Goal: Task Accomplishment & Management: Use online tool/utility

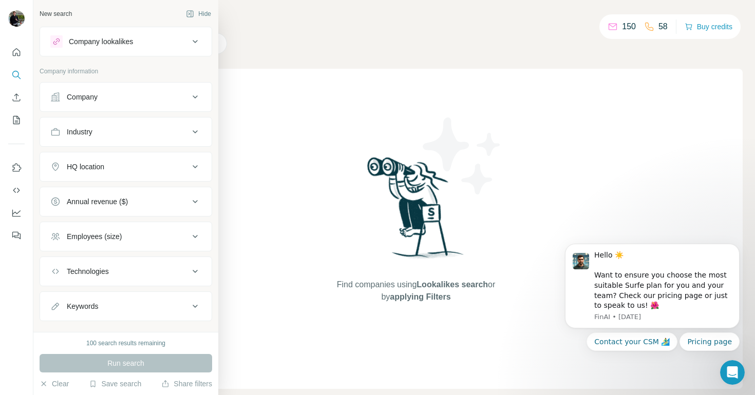
click at [111, 43] on div "Company lookalikes" at bounding box center [101, 41] width 64 height 10
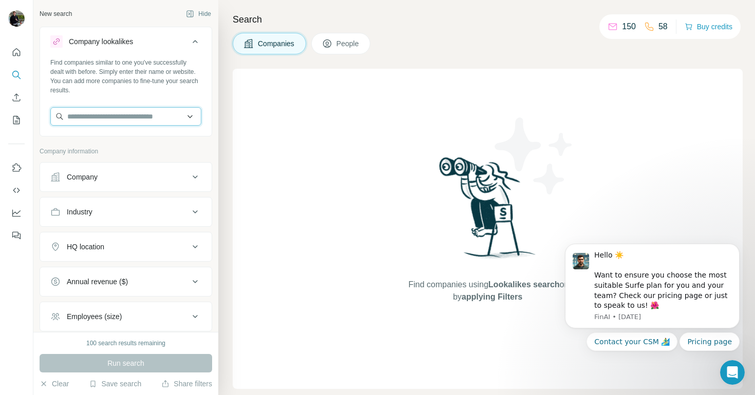
click at [108, 119] on input "text" at bounding box center [125, 116] width 151 height 18
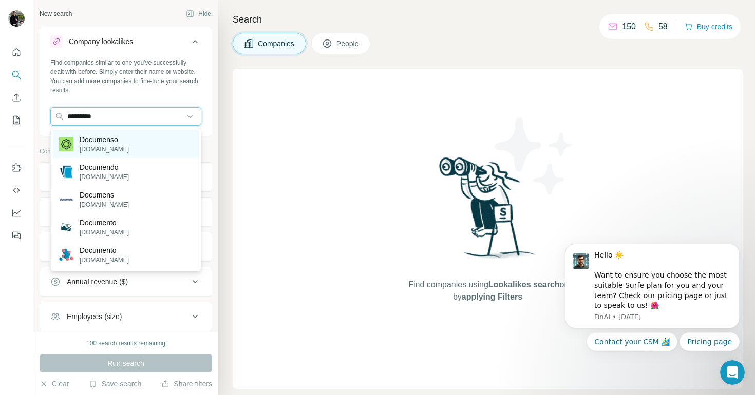
type input "*********"
click at [135, 150] on div "Documenso [DOMAIN_NAME]" at bounding box center [126, 144] width 146 height 28
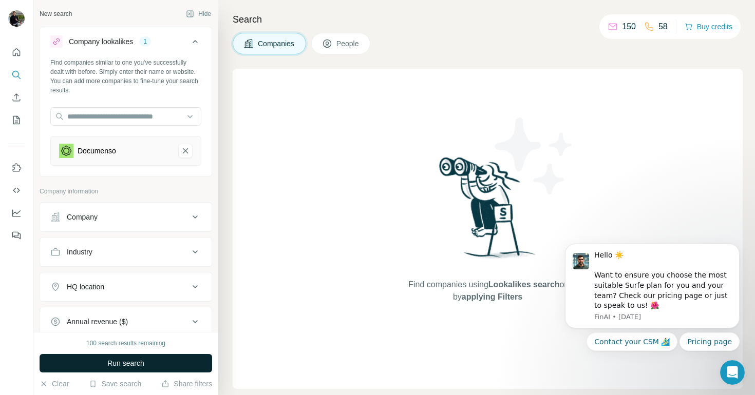
click at [151, 367] on button "Run search" at bounding box center [126, 363] width 173 height 18
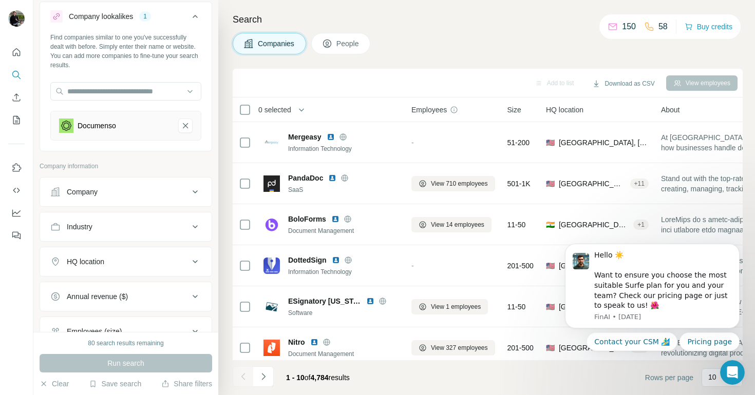
scroll to position [26, 0]
click at [151, 260] on div "HQ location" at bounding box center [119, 261] width 139 height 10
click at [130, 282] on input "text" at bounding box center [125, 287] width 151 height 18
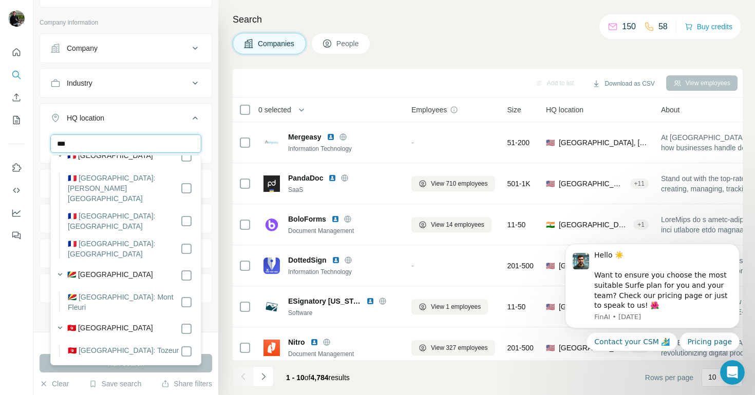
scroll to position [0, 0]
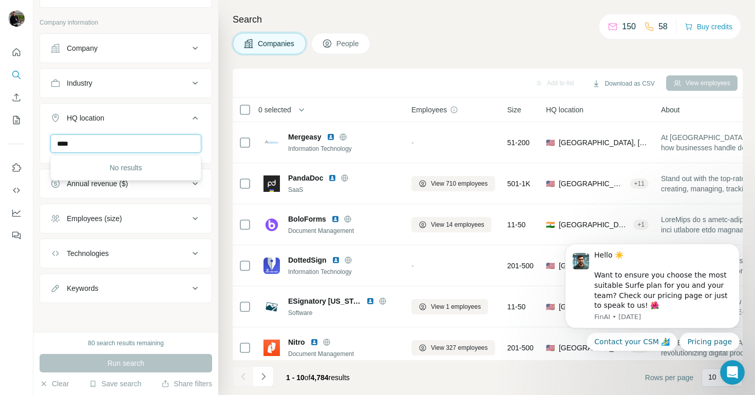
type input "*****"
click at [122, 125] on button "HQ location" at bounding box center [126, 120] width 172 height 29
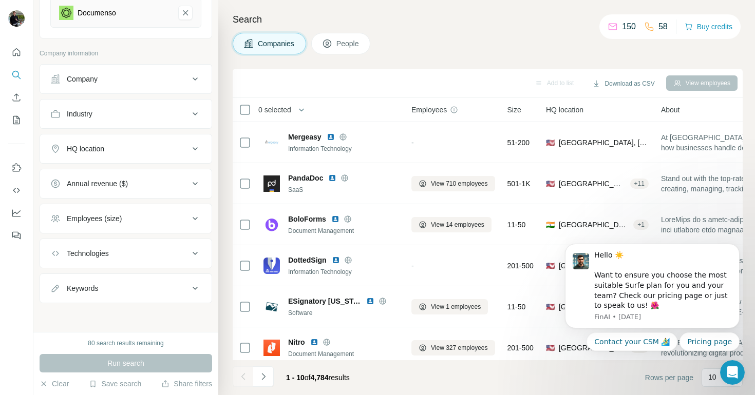
scroll to position [138, 0]
click at [111, 147] on div "HQ location" at bounding box center [119, 149] width 139 height 10
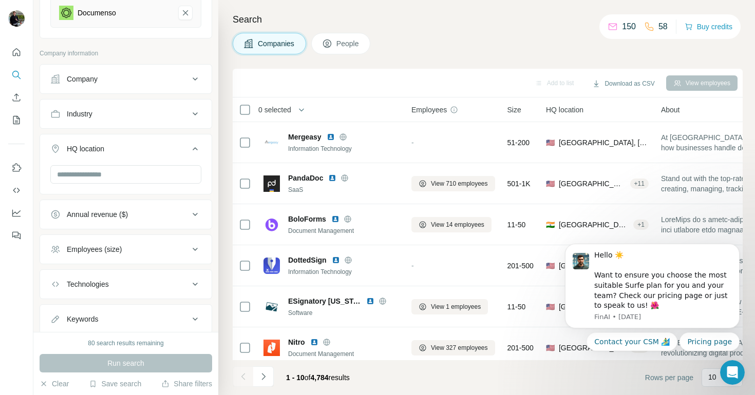
scroll to position [169, 0]
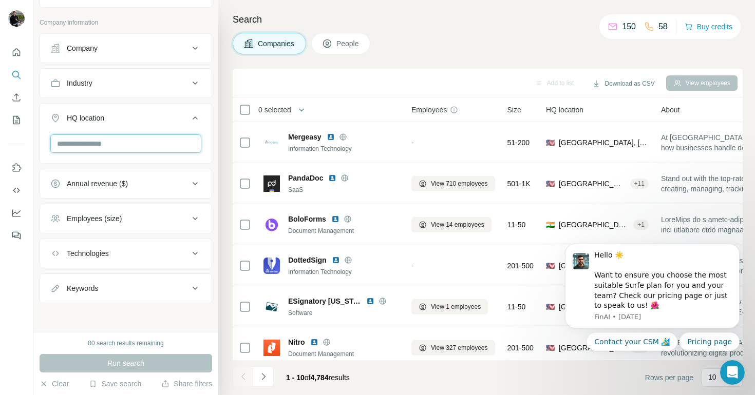
click at [111, 147] on input "text" at bounding box center [125, 144] width 151 height 18
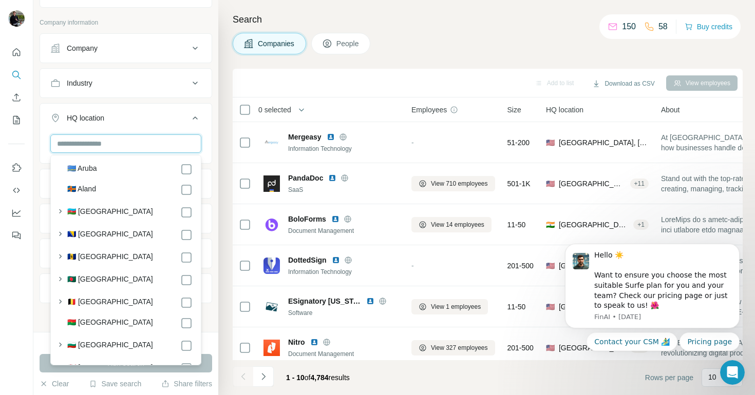
scroll to position [326, 0]
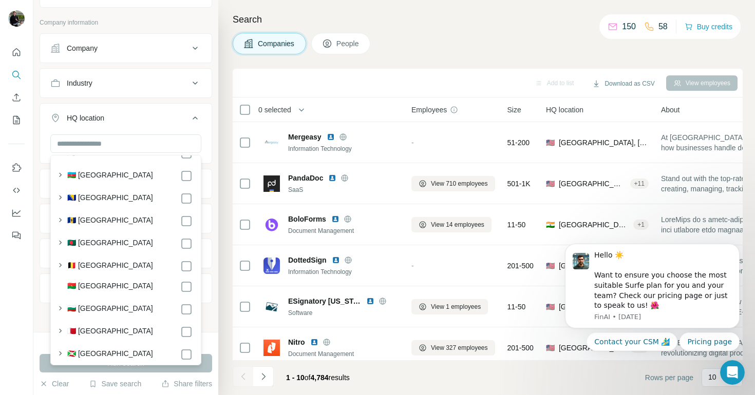
click at [99, 267] on label "🇧🇪 [GEOGRAPHIC_DATA]" at bounding box center [110, 266] width 86 height 12
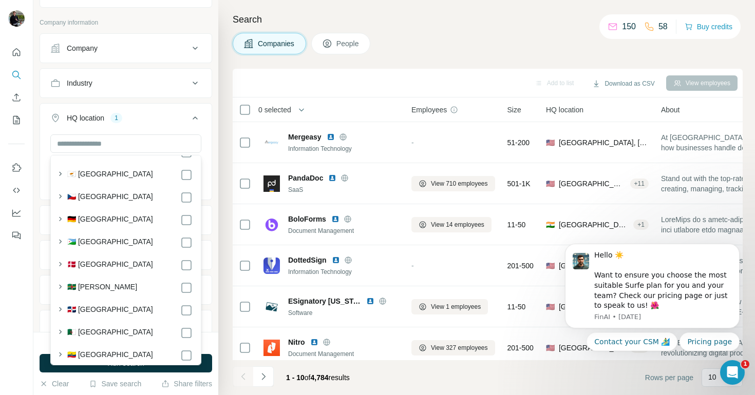
scroll to position [1192, 0]
click at [103, 222] on label "🇩🇪 [GEOGRAPHIC_DATA]" at bounding box center [110, 219] width 86 height 12
click at [93, 269] on label "🇩🇰 [GEOGRAPHIC_DATA]" at bounding box center [110, 264] width 86 height 12
click at [62, 248] on icon "button" at bounding box center [60, 242] width 10 height 10
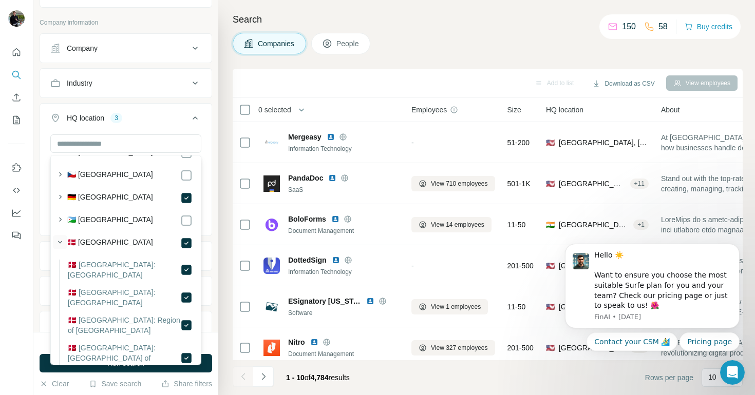
click at [62, 248] on icon "button" at bounding box center [60, 242] width 10 height 10
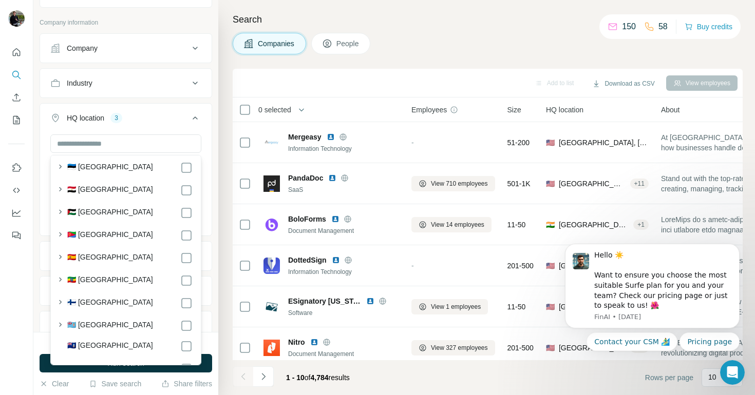
scroll to position [1414, 0]
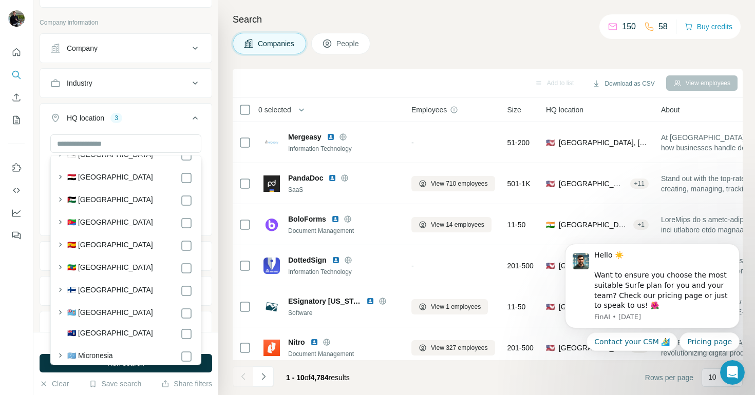
click at [98, 249] on div "🇪🇸 [GEOGRAPHIC_DATA]" at bounding box center [129, 246] width 125 height 12
click at [180, 297] on icon at bounding box center [186, 291] width 12 height 12
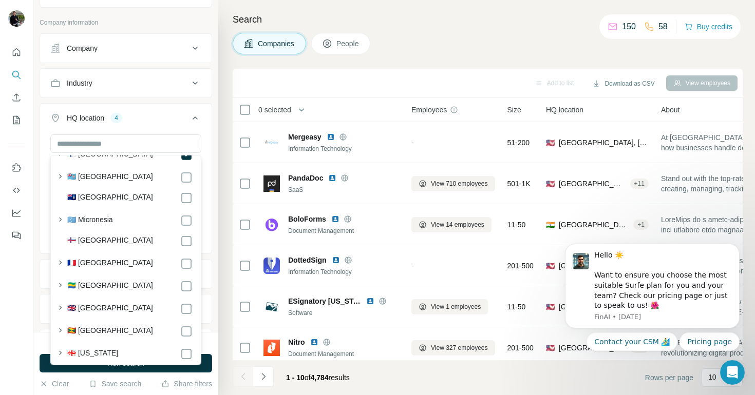
scroll to position [1559, 0]
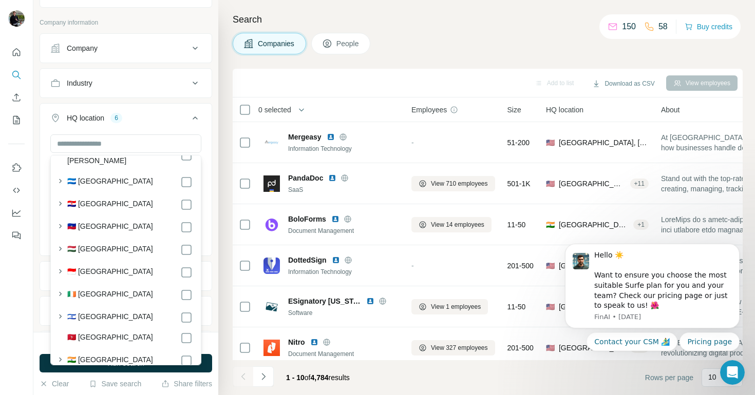
scroll to position [2141, 0]
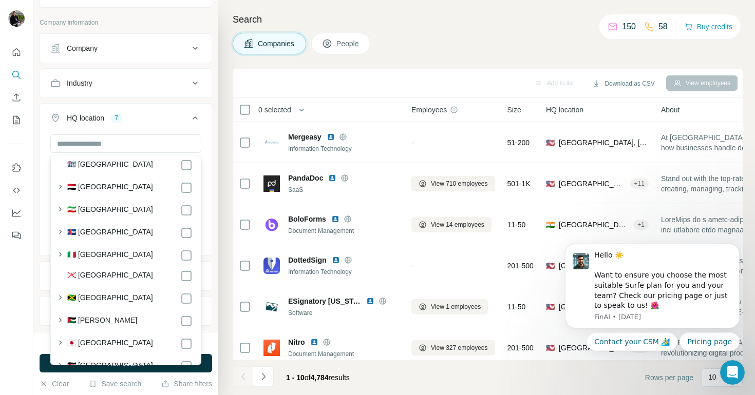
scroll to position [2364, 0]
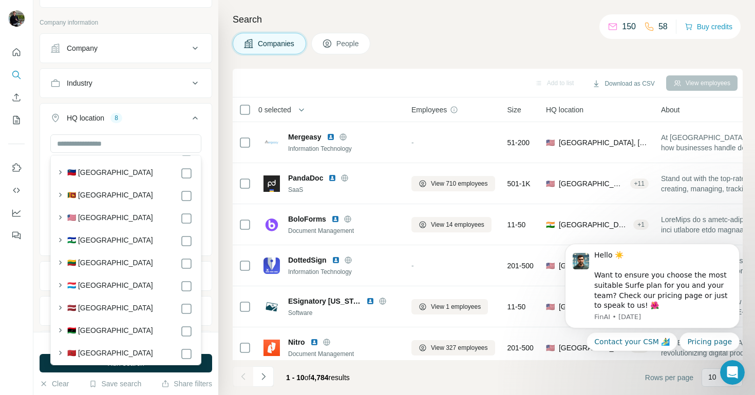
scroll to position [2866, 0]
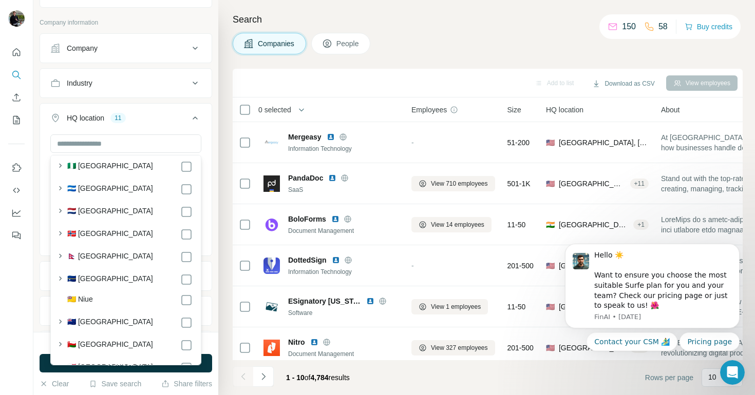
scroll to position [3654, 0]
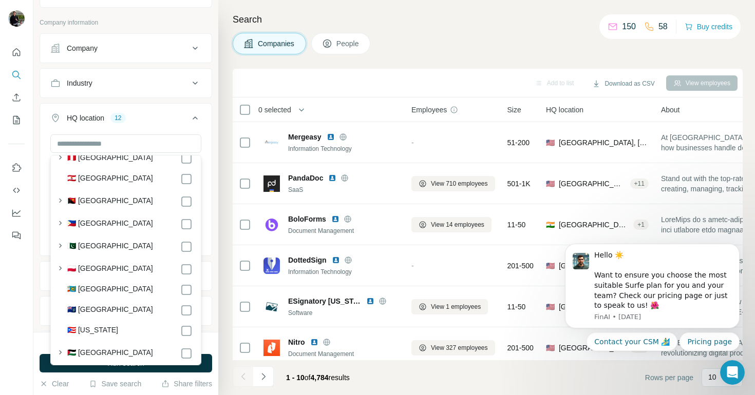
scroll to position [3891, 0]
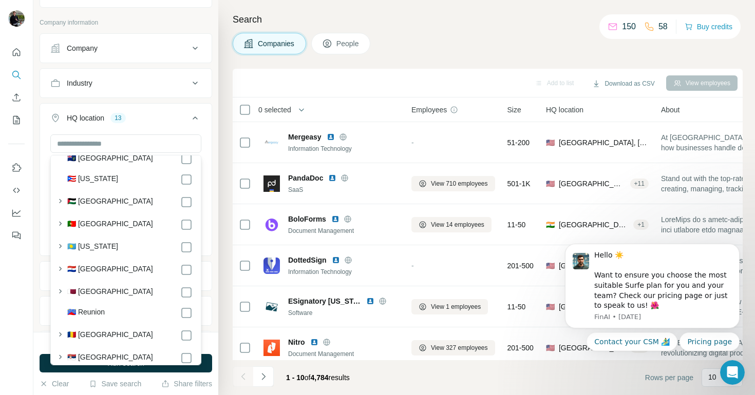
scroll to position [4054, 0]
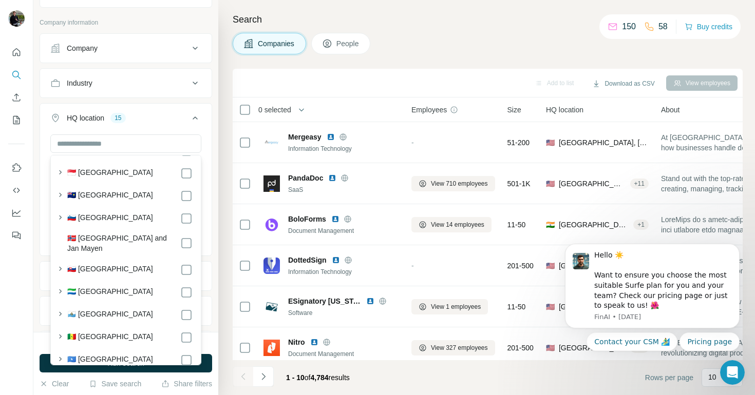
scroll to position [4408, 0]
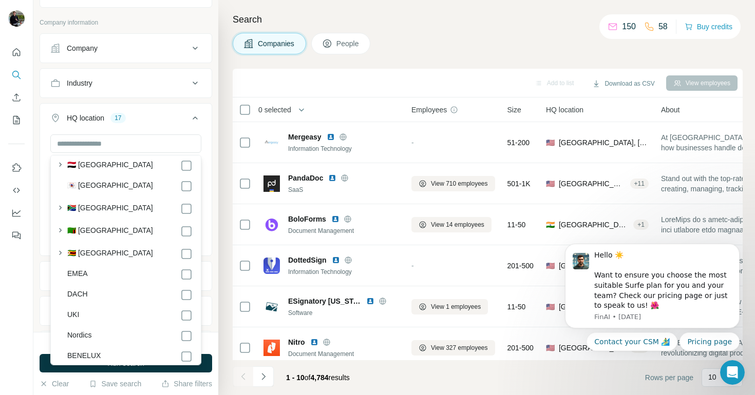
scroll to position [5518, 0]
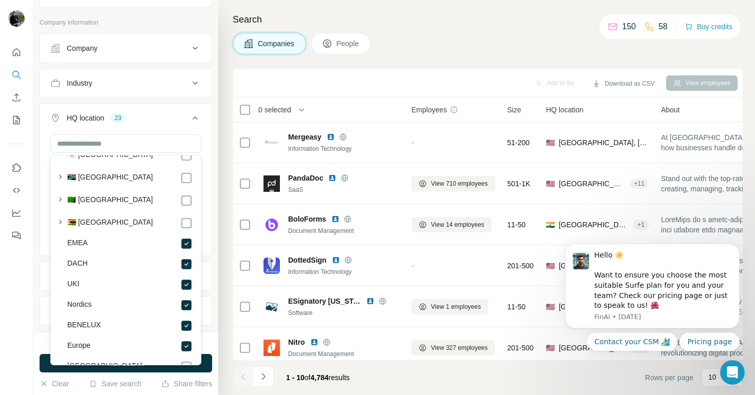
scroll to position [5536, 0]
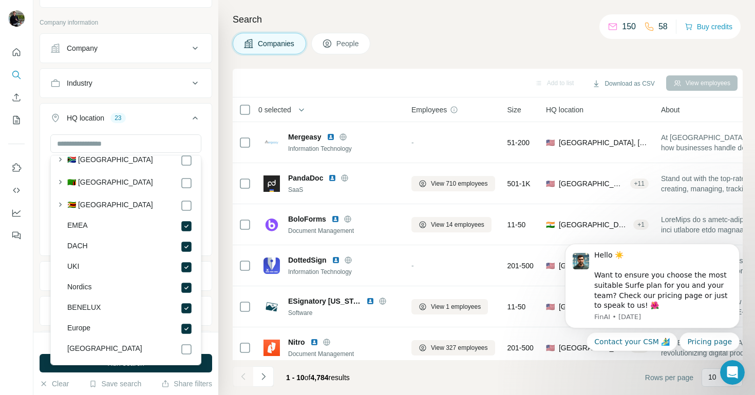
click at [206, 348] on div "80 search results remaining" at bounding box center [126, 343] width 173 height 9
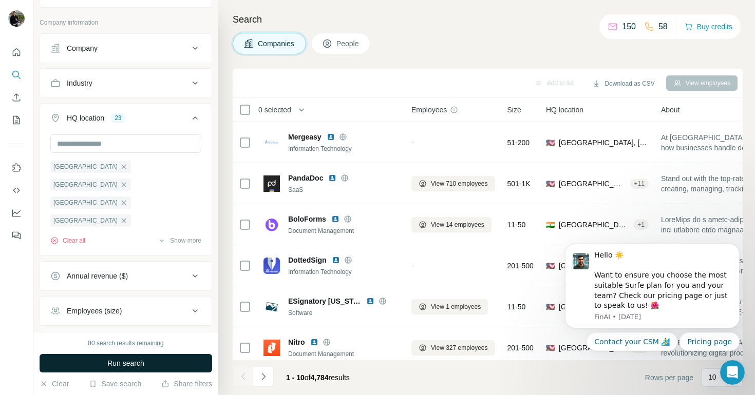
click at [189, 362] on button "Run search" at bounding box center [126, 363] width 173 height 18
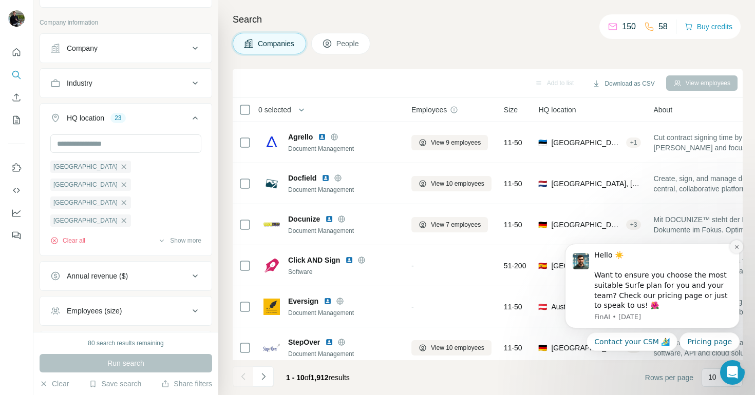
click at [735, 245] on icon "Dismiss notification" at bounding box center [737, 247] width 6 height 6
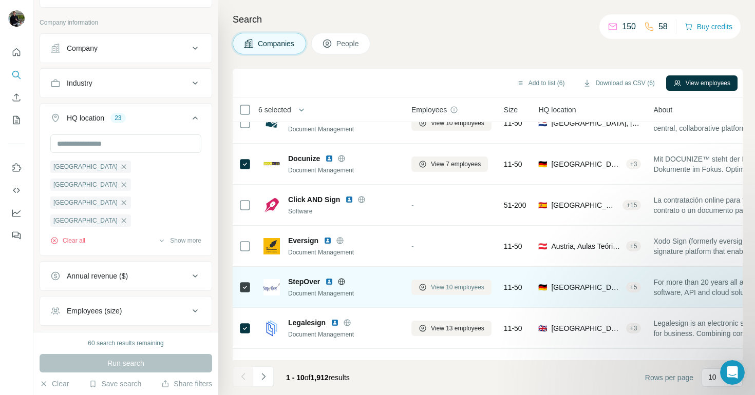
scroll to position [0, 0]
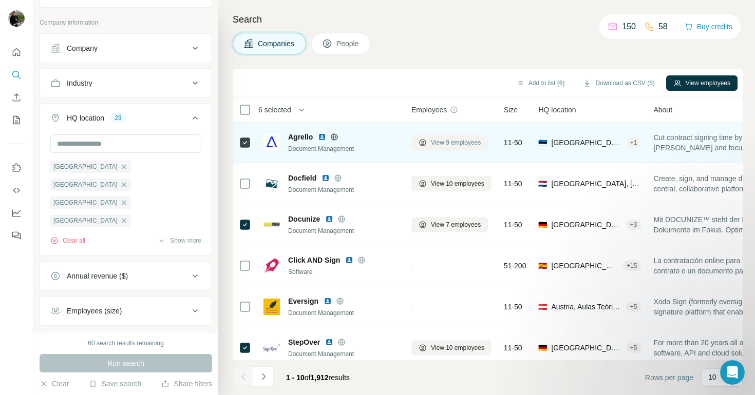
click at [447, 143] on span "View 9 employees" at bounding box center [456, 142] width 50 height 9
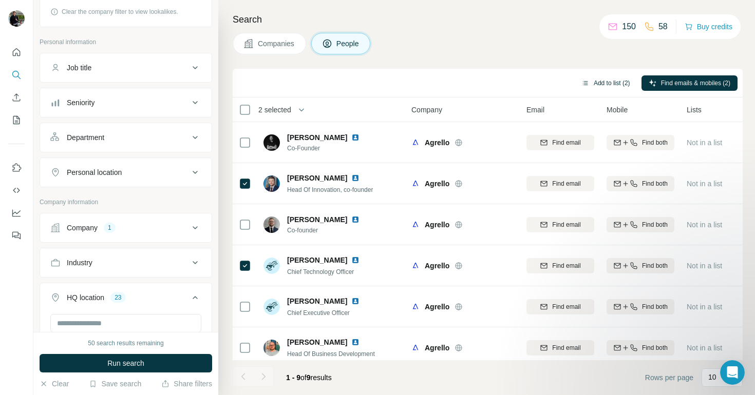
click at [598, 83] on button "Add to list (2)" at bounding box center [605, 82] width 63 height 15
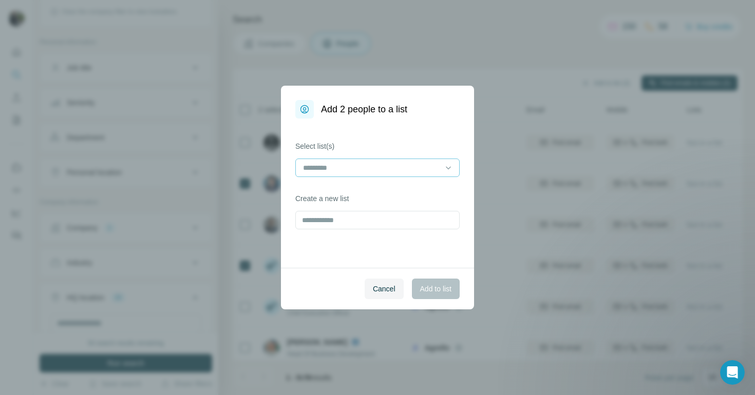
click at [395, 168] on input at bounding box center [371, 167] width 139 height 11
click at [397, 146] on label "Select list(s)" at bounding box center [377, 146] width 164 height 10
click at [350, 221] on input "text" at bounding box center [377, 220] width 164 height 18
type input "********"
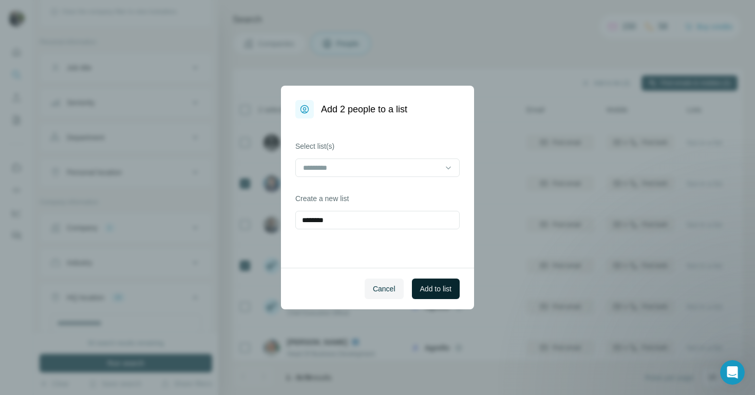
click at [441, 295] on button "Add to list" at bounding box center [436, 289] width 48 height 21
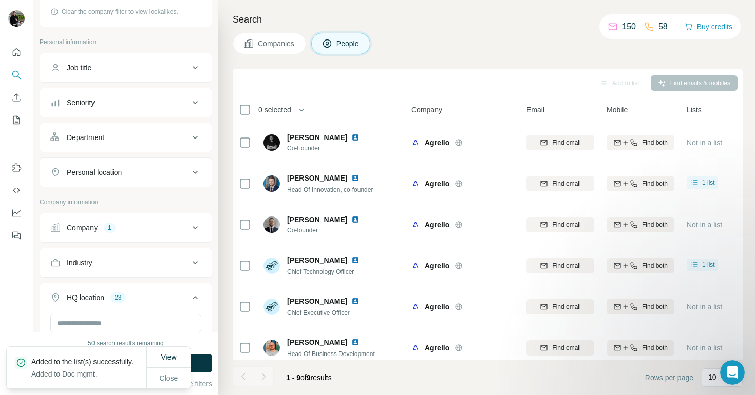
click at [286, 43] on span "Companies" at bounding box center [276, 44] width 37 height 10
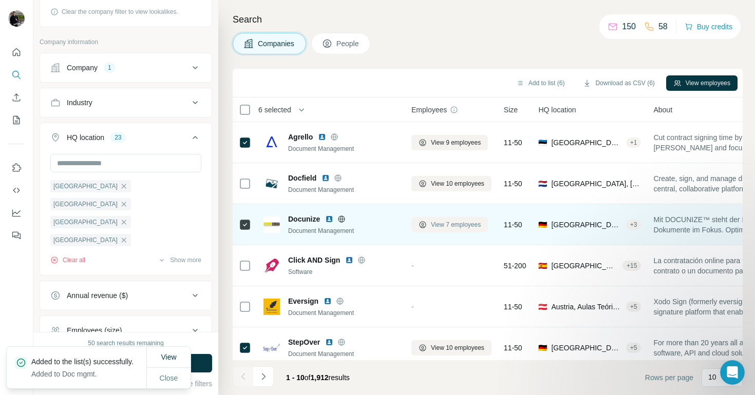
click at [457, 226] on span "View 7 employees" at bounding box center [456, 224] width 50 height 9
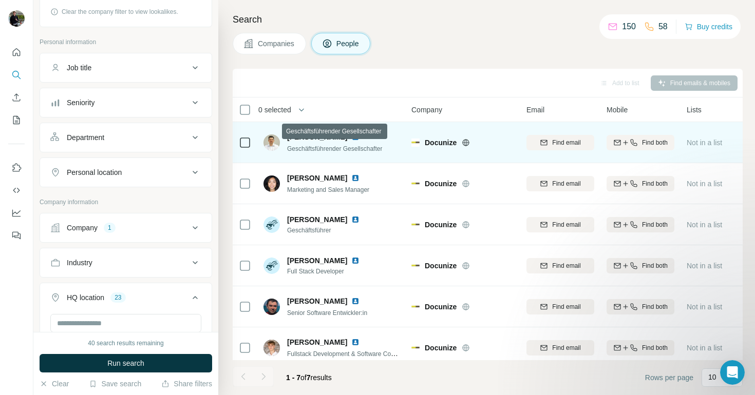
click at [376, 149] on span "Geschäftsführender Gesellschafter" at bounding box center [334, 148] width 95 height 7
click at [372, 149] on span "Geschäftsführender Gesellschafter" at bounding box center [334, 148] width 95 height 7
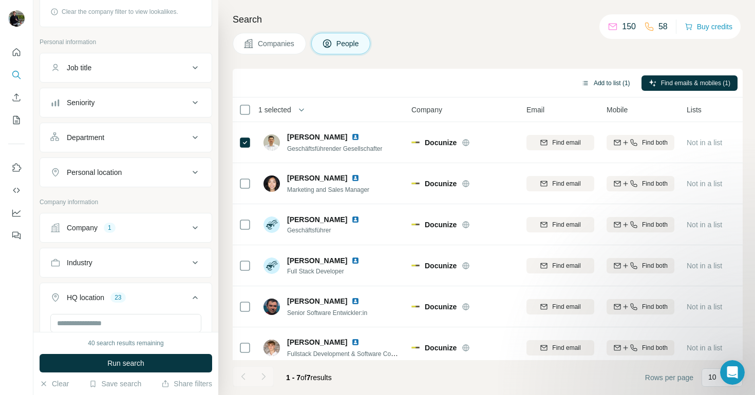
click at [615, 81] on button "Add to list (1)" at bounding box center [605, 82] width 63 height 15
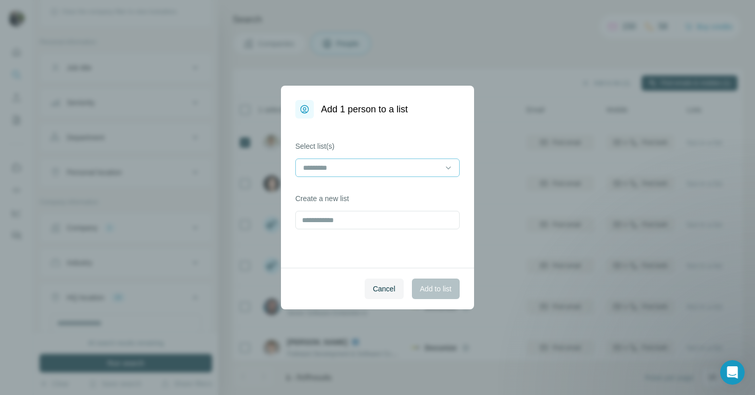
click at [375, 170] on input at bounding box center [371, 167] width 139 height 11
click at [366, 212] on input "text" at bounding box center [377, 220] width 164 height 18
click at [365, 216] on input "text" at bounding box center [377, 220] width 164 height 18
click at [384, 173] on input at bounding box center [371, 167] width 139 height 11
click at [368, 193] on div "Doc mgmt" at bounding box center [377, 191] width 147 height 10
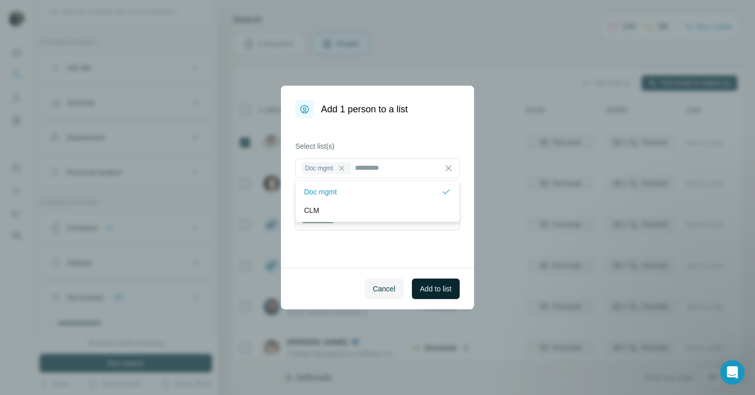
click at [426, 288] on span "Add to list" at bounding box center [435, 289] width 31 height 10
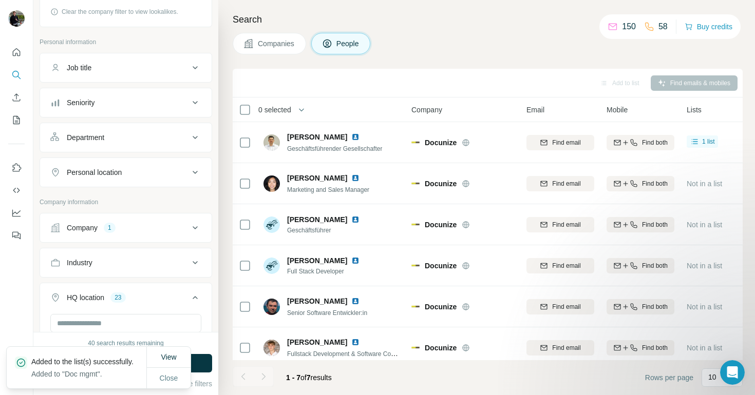
click at [269, 45] on span "Companies" at bounding box center [276, 44] width 37 height 10
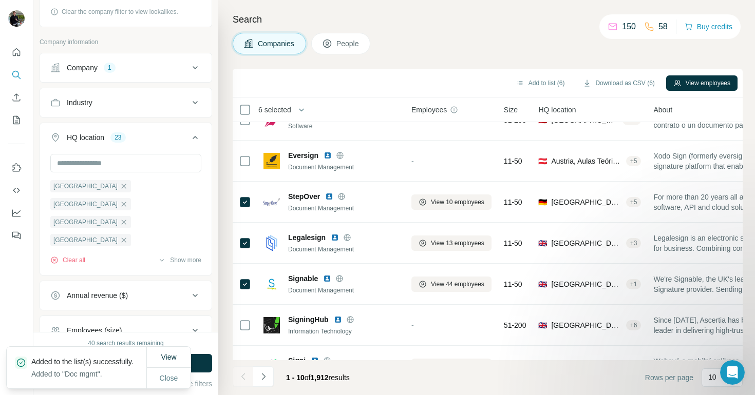
scroll to position [159, 0]
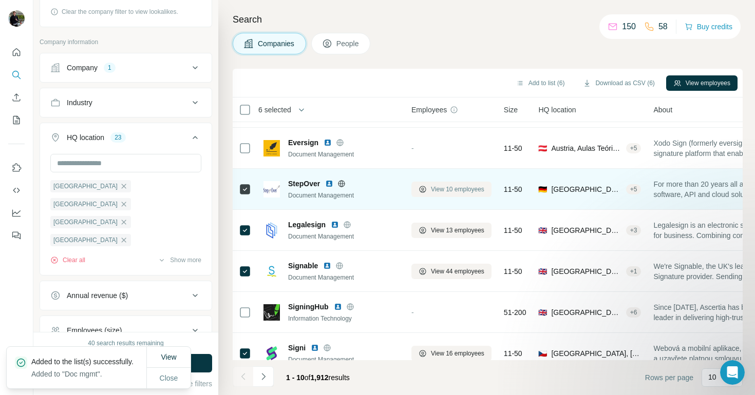
click at [454, 189] on span "View 10 employees" at bounding box center [457, 189] width 53 height 9
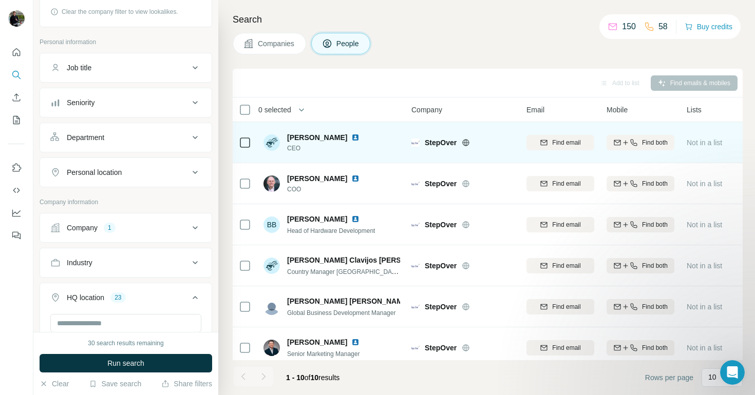
click at [467, 140] on icon at bounding box center [466, 142] width 3 height 7
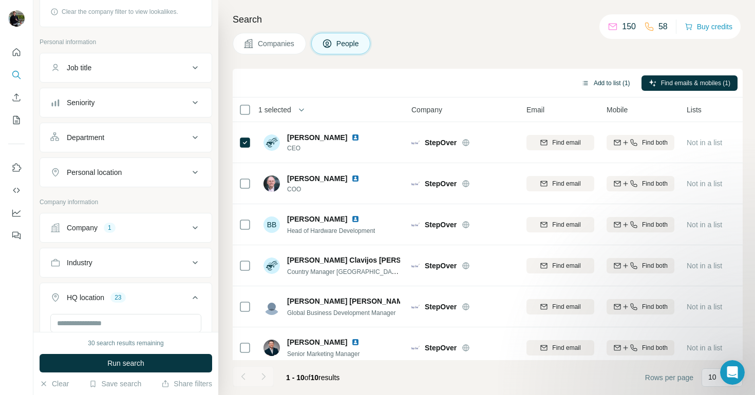
click at [617, 77] on button "Add to list (1)" at bounding box center [605, 82] width 63 height 15
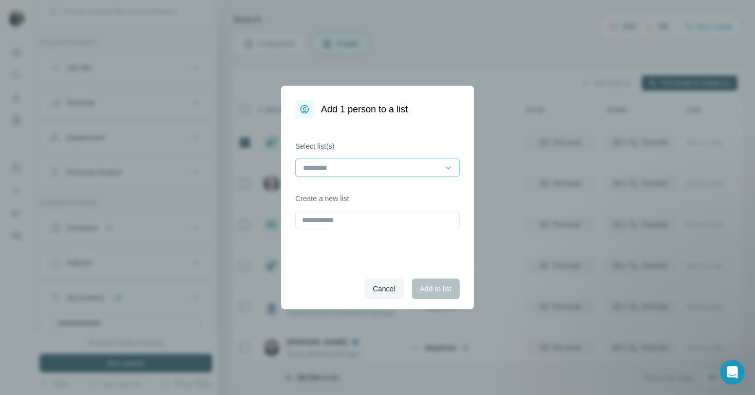
click at [403, 166] on input at bounding box center [371, 167] width 139 height 11
click at [390, 183] on div "Doc mgmt" at bounding box center [377, 191] width 159 height 18
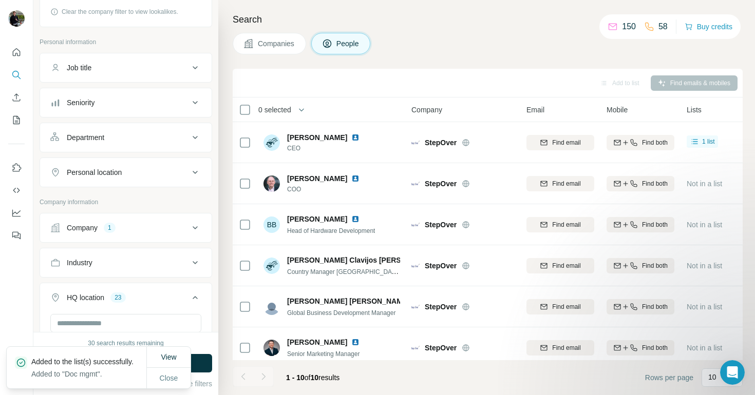
click at [281, 39] on span "Companies" at bounding box center [276, 44] width 37 height 10
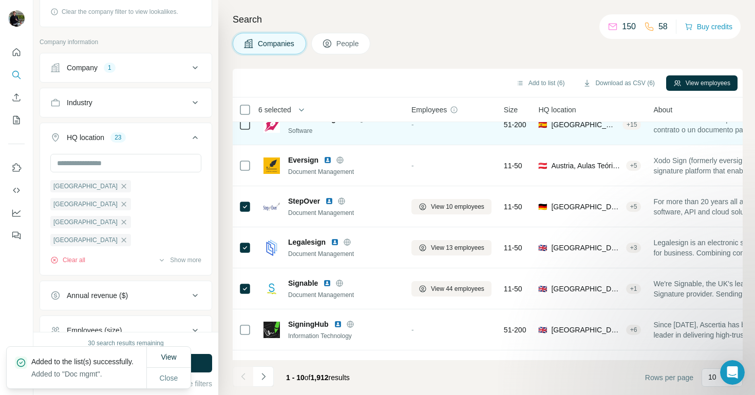
scroll to position [173, 0]
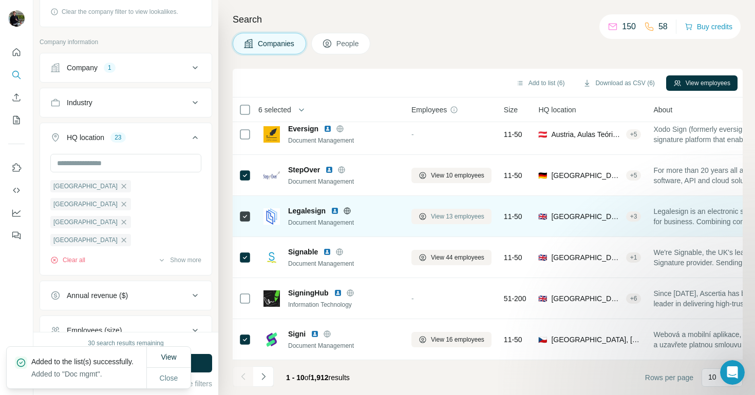
click at [452, 213] on span "View 13 employees" at bounding box center [457, 216] width 53 height 9
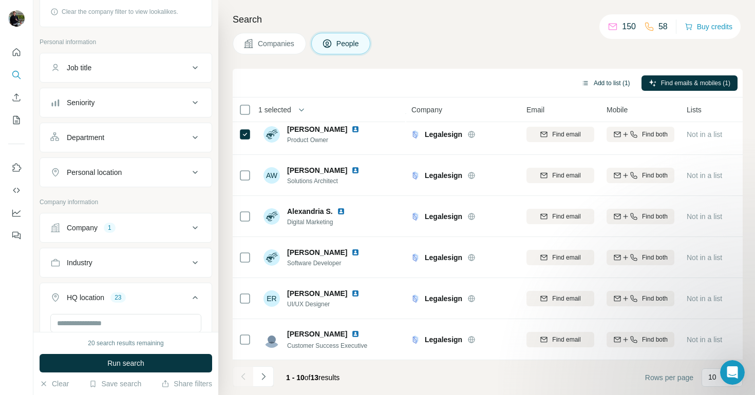
click at [611, 83] on button "Add to list (1)" at bounding box center [605, 82] width 63 height 15
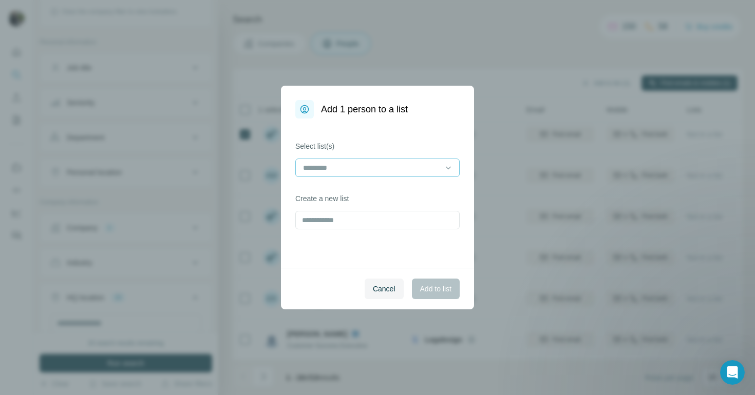
click at [430, 165] on input at bounding box center [371, 167] width 139 height 11
click at [404, 188] on div "Doc mgmt" at bounding box center [377, 191] width 147 height 10
click at [433, 290] on span "Add to list" at bounding box center [435, 289] width 31 height 10
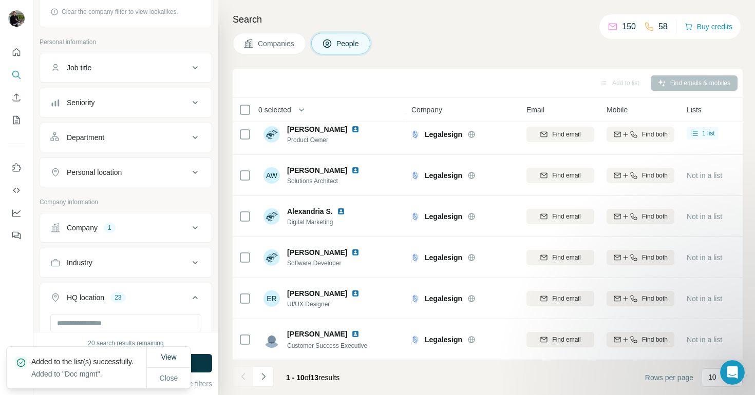
click at [265, 42] on span "Companies" at bounding box center [276, 44] width 37 height 10
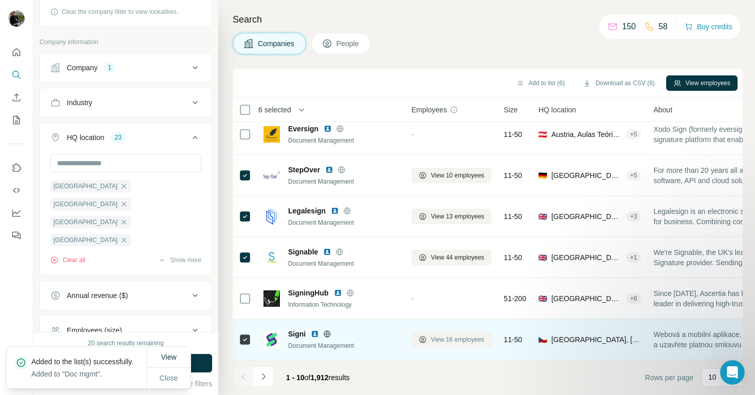
click at [460, 339] on span "View 16 employees" at bounding box center [457, 339] width 53 height 9
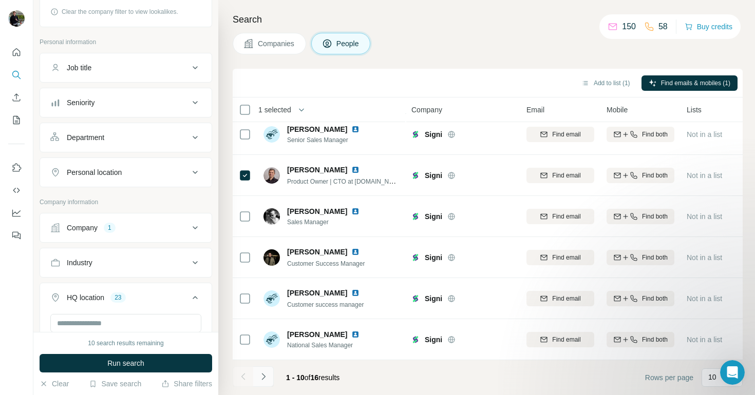
click at [264, 376] on icon "Navigate to next page" at bounding box center [263, 376] width 4 height 7
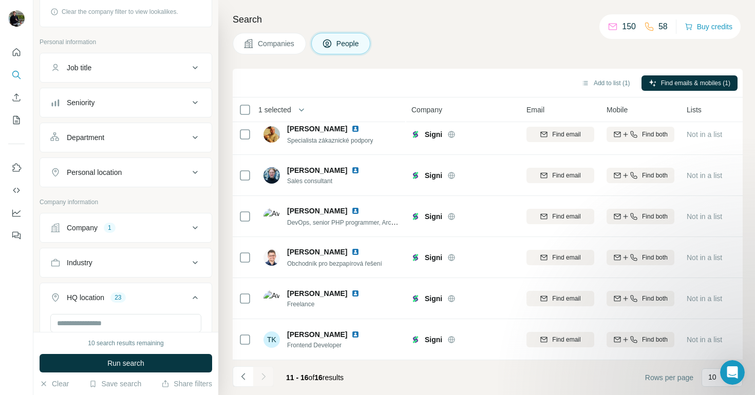
scroll to position [8, 0]
click at [241, 374] on icon "Navigate to previous page" at bounding box center [243, 377] width 10 height 10
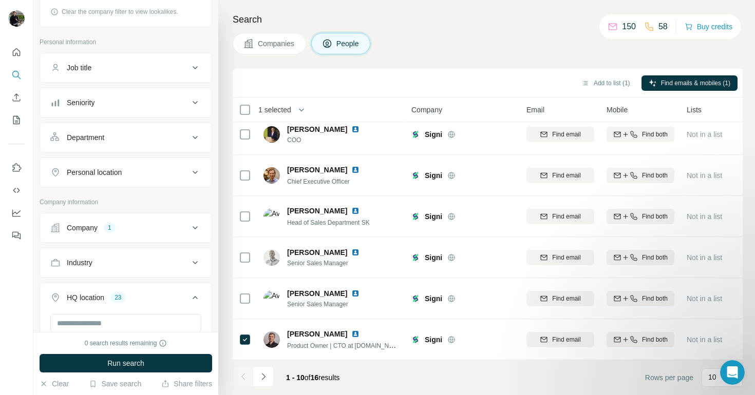
scroll to position [173, 0]
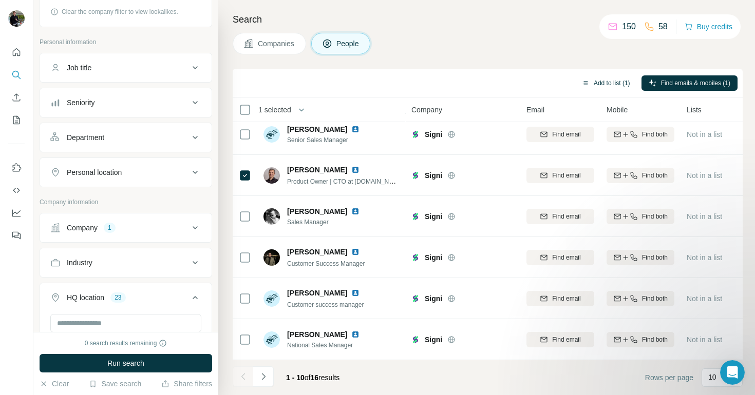
click at [606, 83] on button "Add to list (1)" at bounding box center [605, 82] width 63 height 15
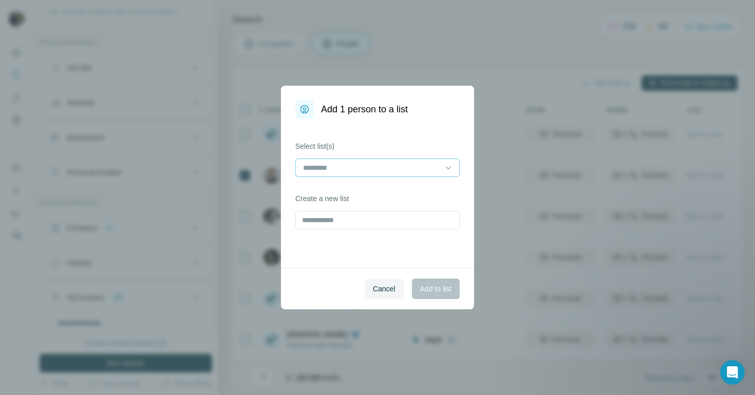
click at [375, 171] on input at bounding box center [371, 167] width 139 height 11
click at [364, 194] on div "Doc mgmt" at bounding box center [377, 191] width 147 height 10
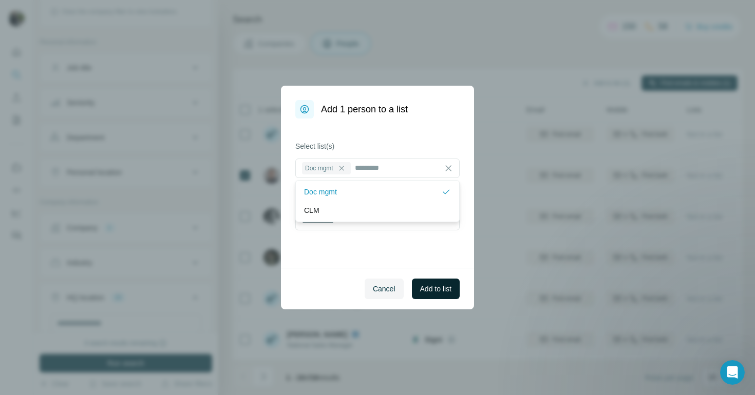
click at [438, 295] on button "Add to list" at bounding box center [436, 289] width 48 height 21
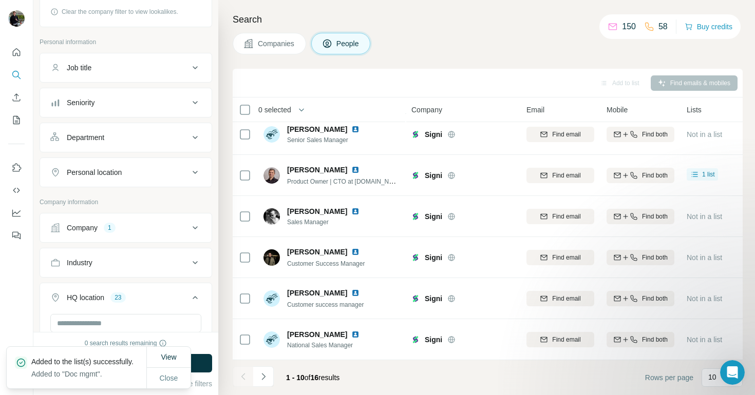
click at [284, 46] on span "Companies" at bounding box center [276, 44] width 37 height 10
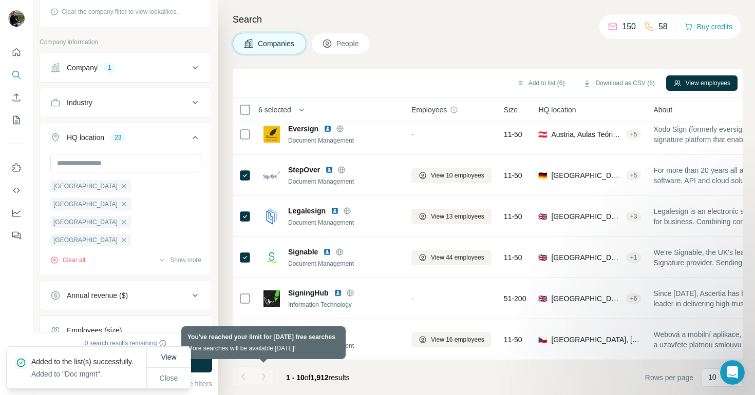
click at [261, 375] on div at bounding box center [263, 377] width 21 height 21
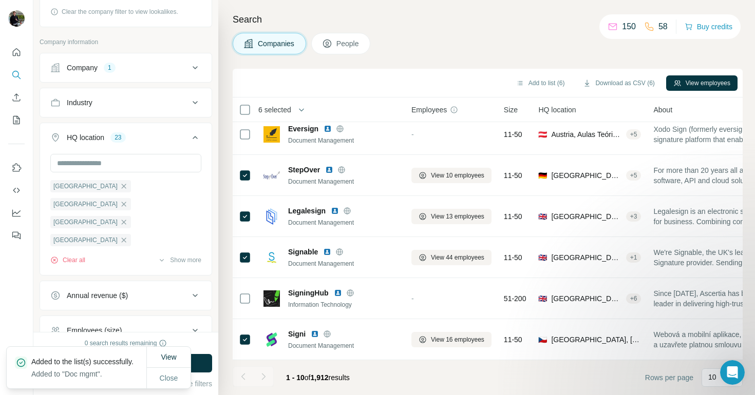
click at [426, 376] on footer "1 - 10 of 1,912 results Rows per page 10" at bounding box center [488, 377] width 510 height 35
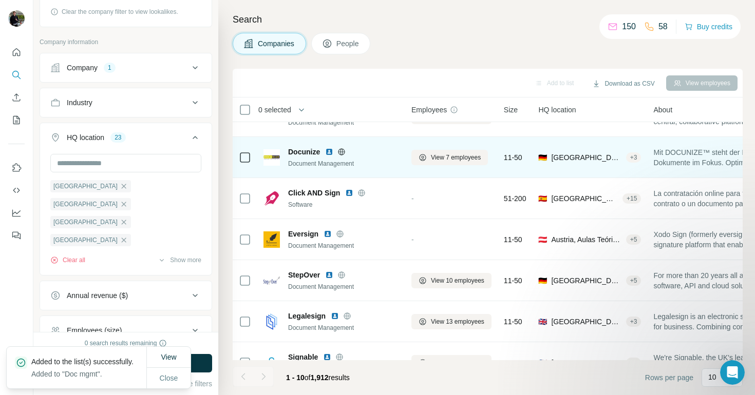
scroll to position [173, 0]
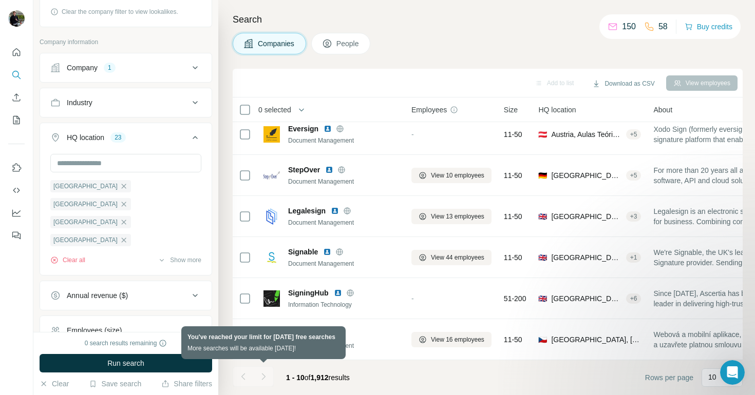
click at [264, 376] on div at bounding box center [263, 377] width 21 height 21
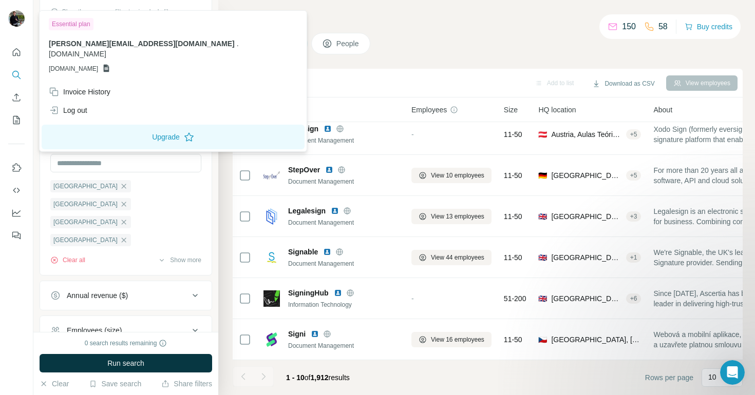
click at [109, 48] on span "[PERSON_NAME][EMAIL_ADDRESS][DOMAIN_NAME]" at bounding box center [142, 44] width 186 height 8
click at [66, 22] on div "Essential plan" at bounding box center [71, 24] width 45 height 12
click at [127, 38] on div "Essential plan [PERSON_NAME][EMAIL_ADDRESS][DOMAIN_NAME] . [DOMAIN_NAME] [DOMAI…" at bounding box center [173, 48] width 263 height 70
click at [85, 26] on div "Essential plan" at bounding box center [71, 24] width 45 height 12
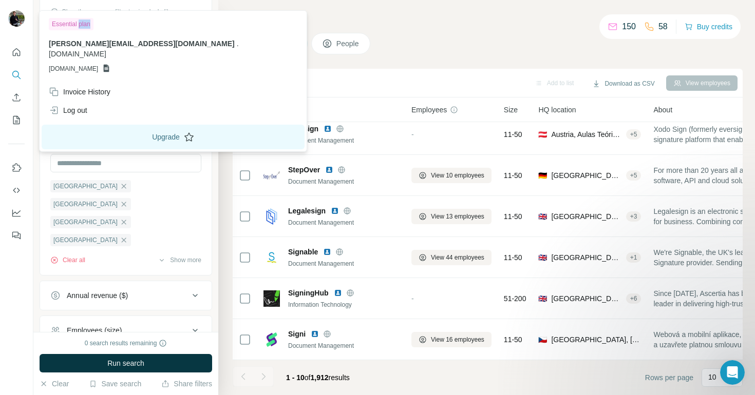
click at [101, 131] on button "Upgrade" at bounding box center [173, 137] width 263 height 25
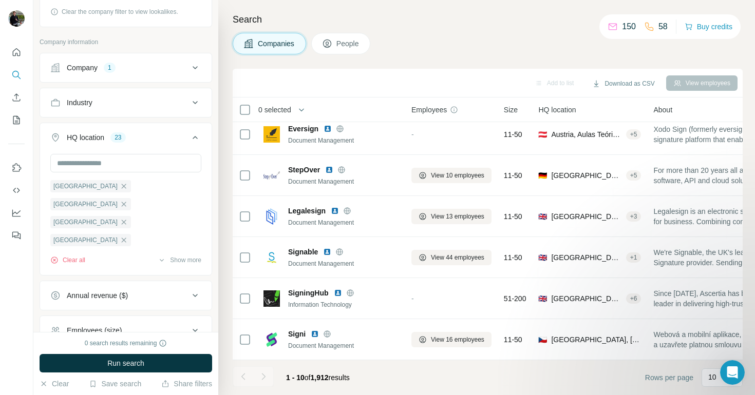
click at [349, 47] on span "People" at bounding box center [348, 44] width 24 height 10
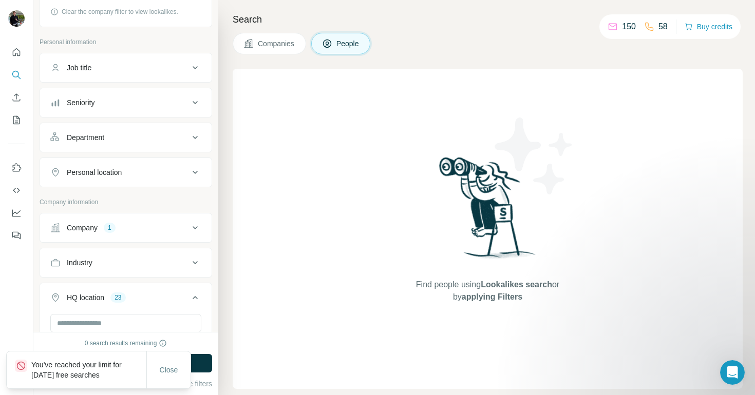
click at [276, 41] on span "Companies" at bounding box center [276, 44] width 37 height 10
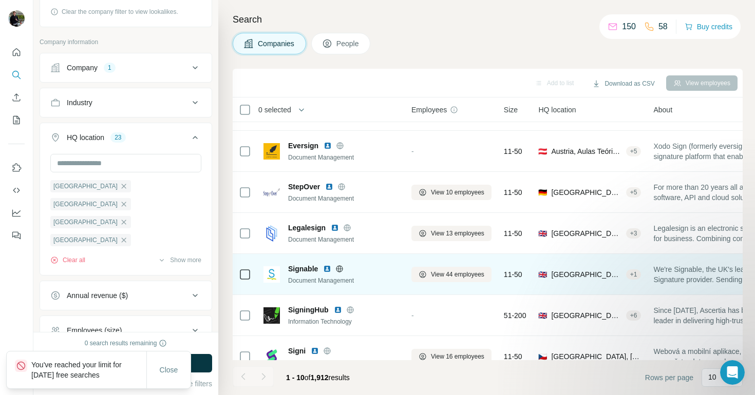
scroll to position [173, 0]
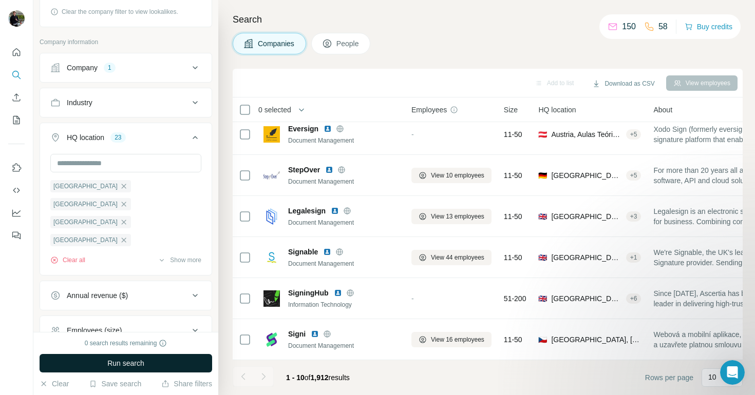
click at [128, 362] on span "Run search" at bounding box center [125, 363] width 37 height 10
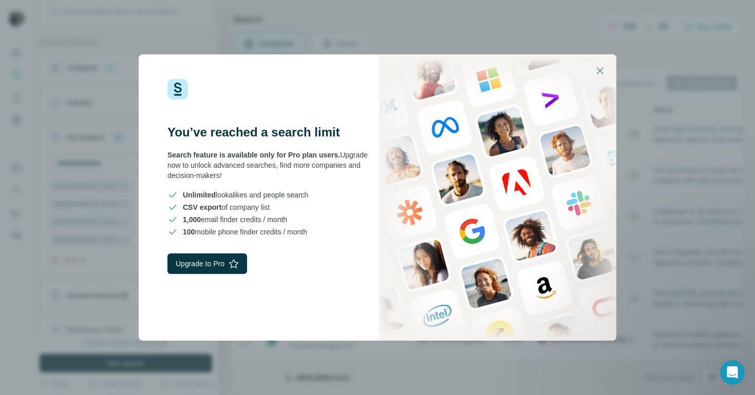
click at [291, 158] on span "Search feature is available only for Pro plan users." at bounding box center [253, 155] width 173 height 8
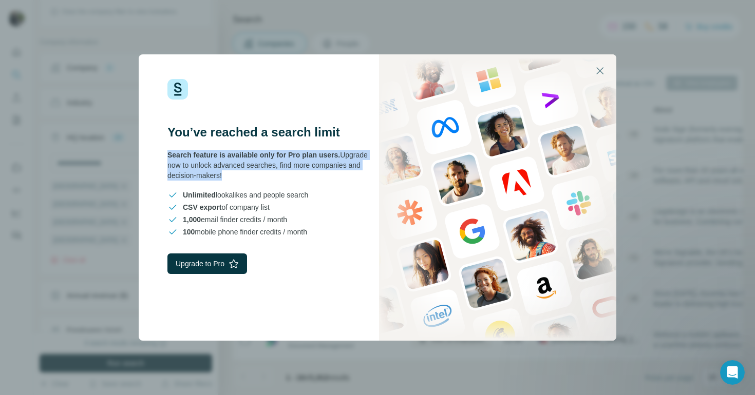
click at [291, 158] on span "Search feature is available only for Pro plan users." at bounding box center [253, 155] width 173 height 8
click at [290, 159] on span "Search feature is available only for Pro plan users." at bounding box center [253, 155] width 173 height 8
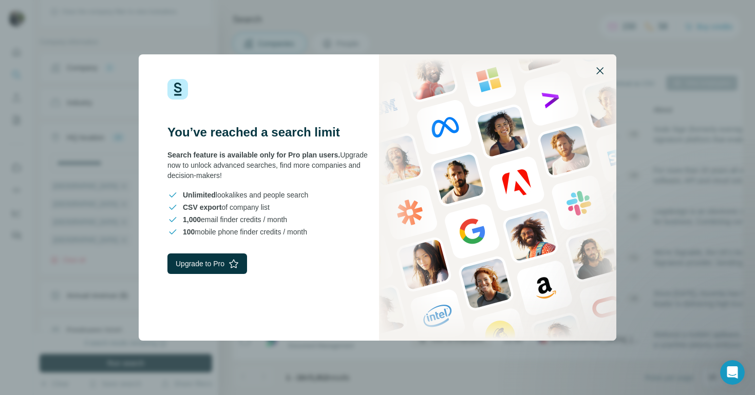
click at [601, 72] on icon "button" at bounding box center [599, 70] width 7 height 7
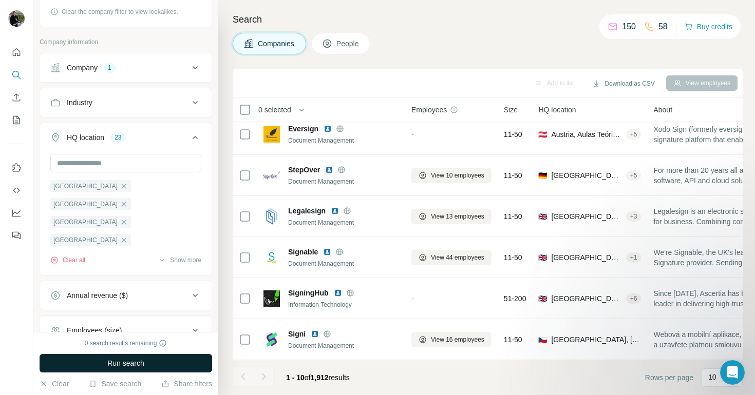
click at [116, 70] on div "1" at bounding box center [110, 67] width 12 height 9
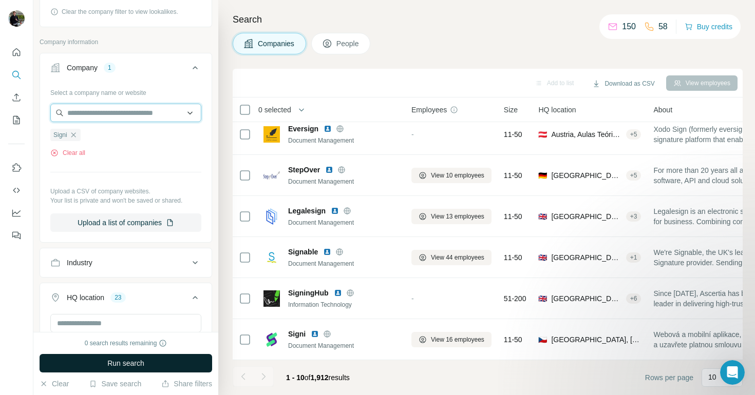
click at [110, 114] on input "text" at bounding box center [125, 113] width 151 height 18
click at [139, 96] on div "Select a company name or website" at bounding box center [125, 90] width 151 height 13
click at [17, 56] on icon "Quick start" at bounding box center [16, 52] width 10 height 10
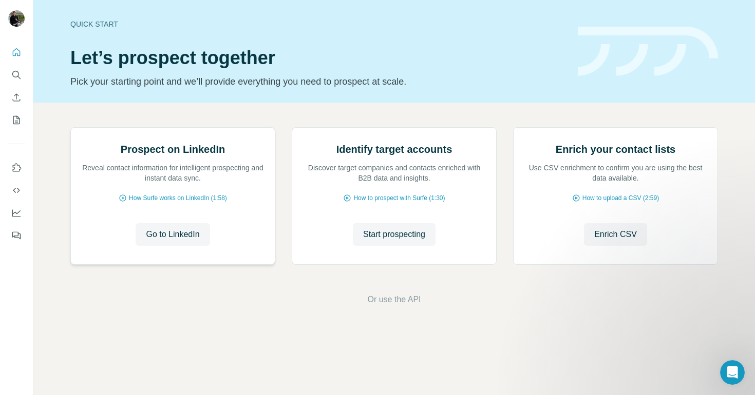
scroll to position [48, 0]
click at [402, 241] on span "Start prospecting" at bounding box center [394, 235] width 62 height 12
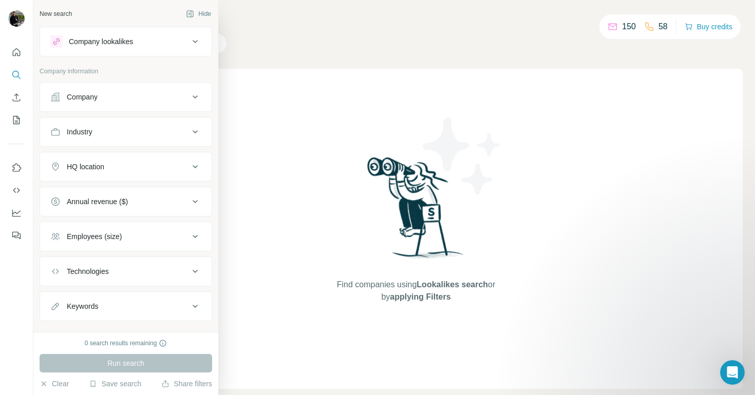
click at [98, 103] on button "Company" at bounding box center [126, 97] width 172 height 25
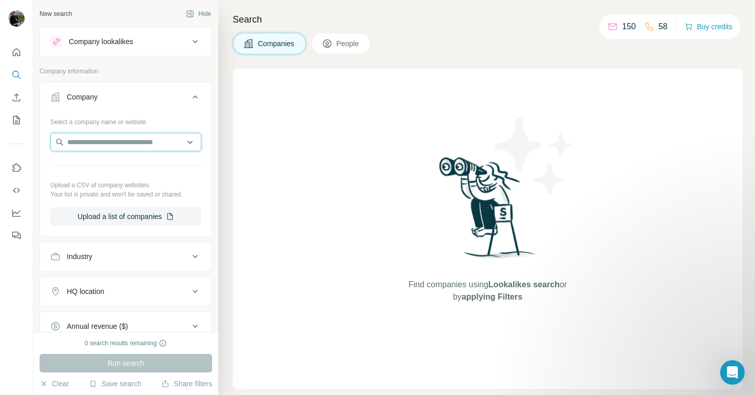
click at [102, 143] on input "text" at bounding box center [125, 142] width 151 height 18
click at [104, 199] on p "Your list is private and won't be saved or shared." at bounding box center [125, 194] width 151 height 9
click at [16, 73] on icon "Search" at bounding box center [16, 75] width 10 height 10
click at [87, 148] on input "text" at bounding box center [125, 142] width 151 height 18
paste input "**********"
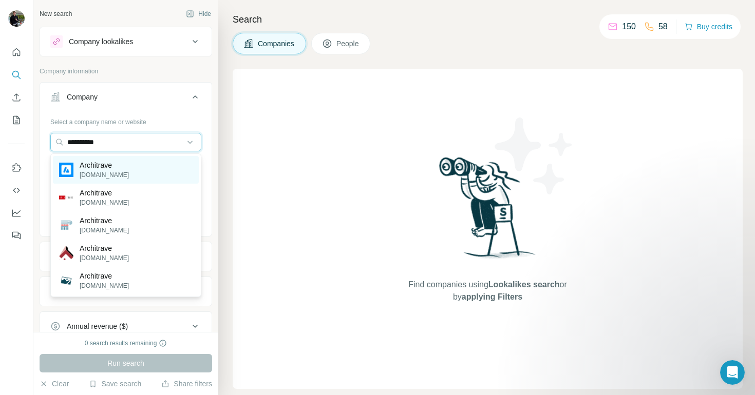
type input "**********"
click at [107, 173] on p "[DOMAIN_NAME]" at bounding box center [104, 174] width 49 height 9
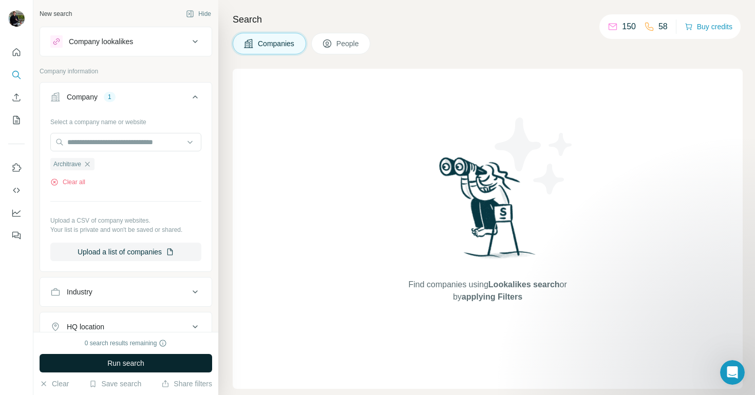
click at [129, 368] on span "Run search" at bounding box center [125, 363] width 37 height 10
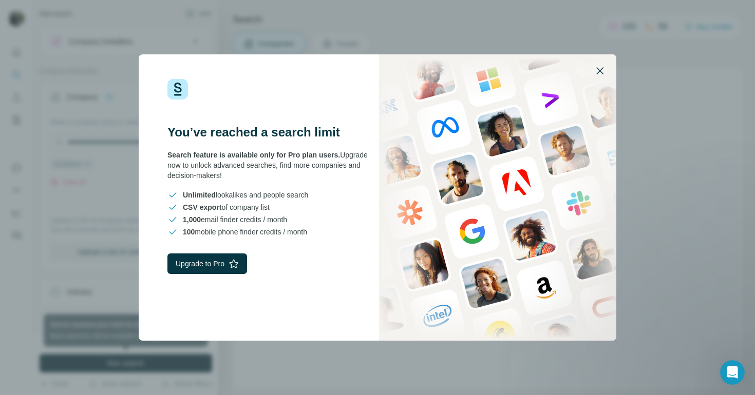
click at [599, 70] on icon "button" at bounding box center [599, 70] width 7 height 7
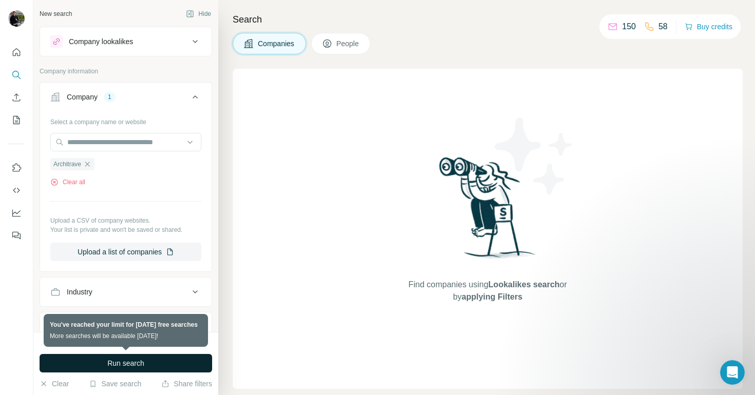
click at [147, 95] on div "Company 1" at bounding box center [119, 97] width 139 height 10
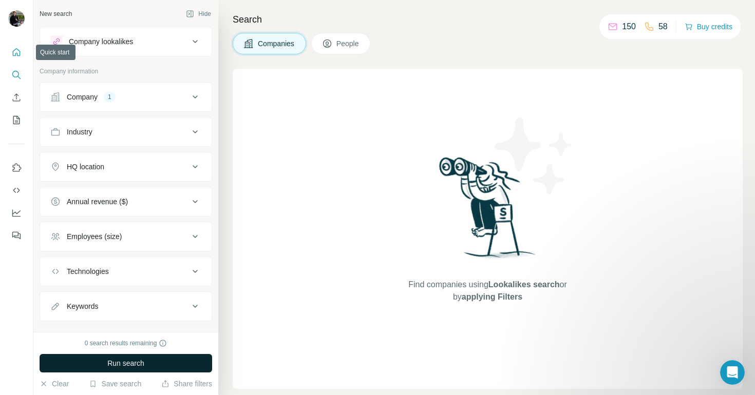
click at [14, 53] on icon "Quick start" at bounding box center [16, 52] width 10 height 10
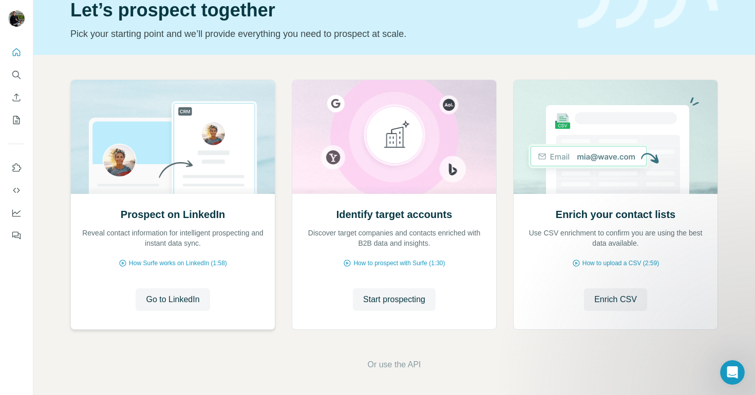
scroll to position [48, 0]
click at [17, 78] on icon "Search" at bounding box center [16, 75] width 10 height 10
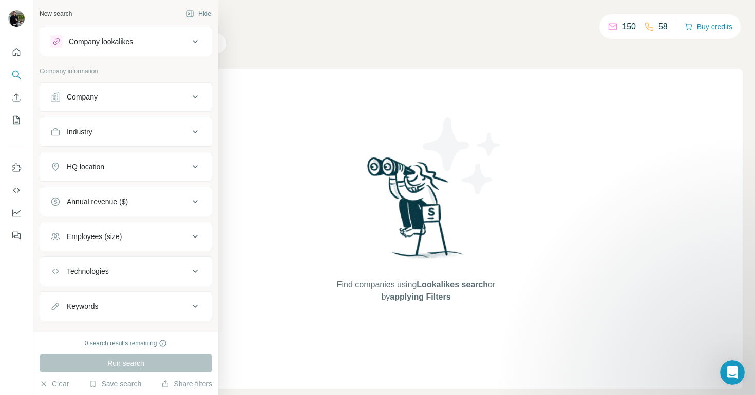
click at [122, 98] on div "Company" at bounding box center [119, 97] width 139 height 10
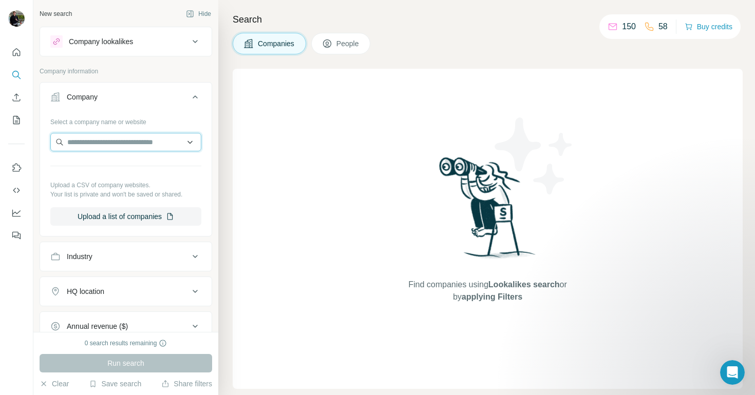
click at [116, 141] on input "text" at bounding box center [125, 142] width 151 height 18
paste input "**********"
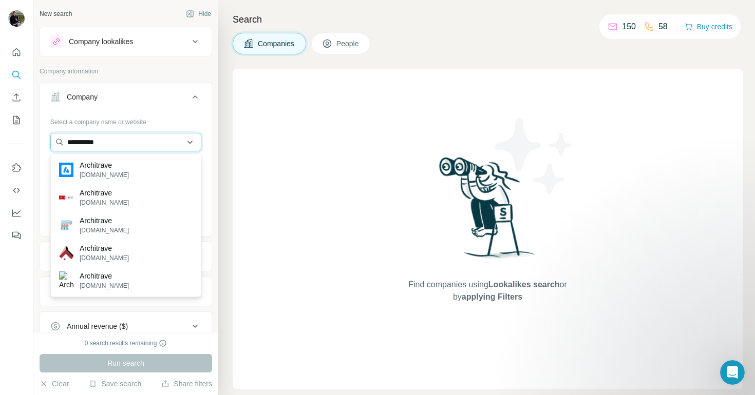
type input "**********"
click at [124, 169] on div "Architrave [DOMAIN_NAME]" at bounding box center [126, 170] width 146 height 28
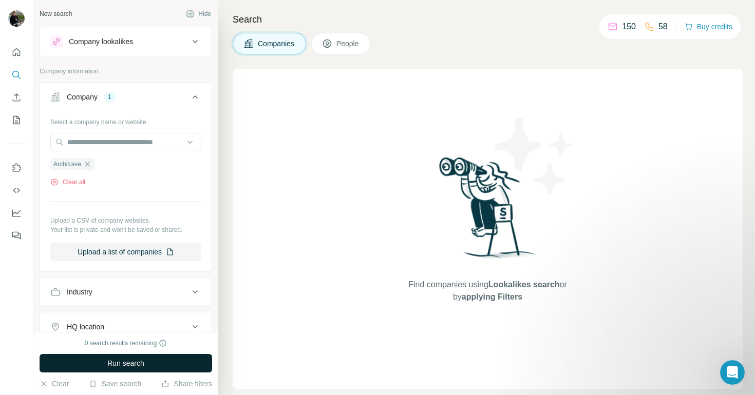
click at [134, 367] on span "Run search" at bounding box center [125, 363] width 37 height 10
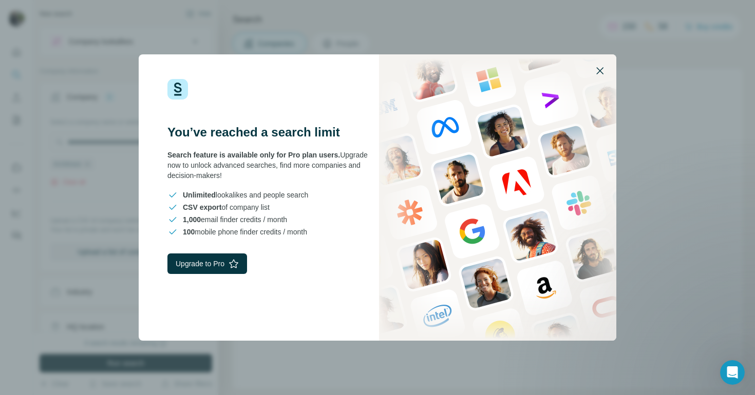
click at [600, 74] on icon "button" at bounding box center [600, 71] width 12 height 12
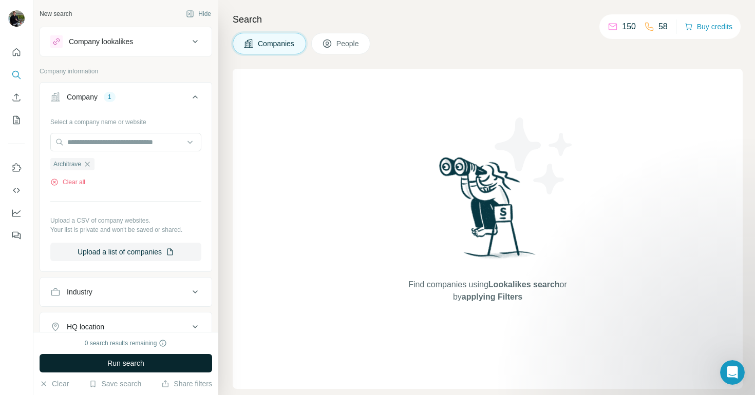
click at [54, 13] on div "New search" at bounding box center [56, 13] width 32 height 9
click at [58, 383] on button "Clear" at bounding box center [54, 384] width 29 height 10
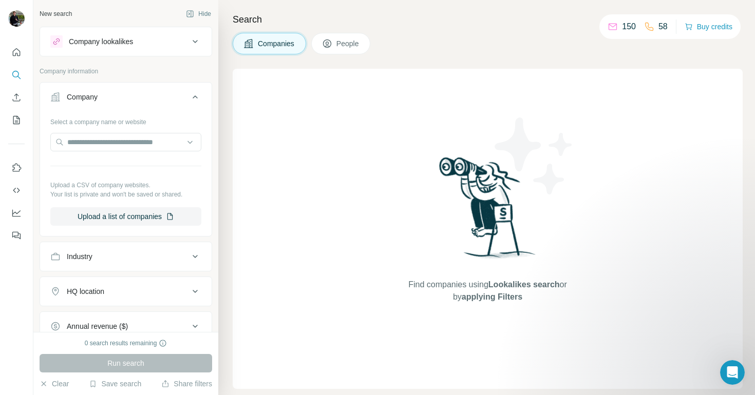
click at [100, 22] on div "New search Hide Company lookalikes Company information Company Select a company…" at bounding box center [125, 166] width 185 height 332
click at [23, 56] on button "Quick start" at bounding box center [16, 52] width 16 height 18
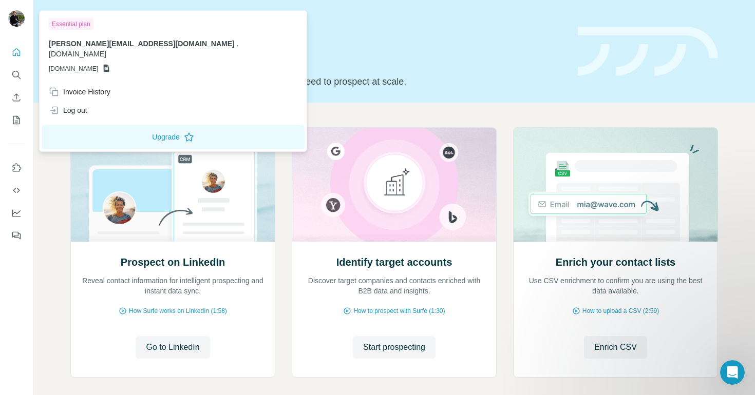
click at [22, 21] on img at bounding box center [16, 18] width 16 height 16
click at [69, 24] on div "Essential plan" at bounding box center [71, 24] width 45 height 12
click at [109, 65] on icon at bounding box center [107, 69] width 6 height 8
click at [122, 128] on button "Upgrade" at bounding box center [173, 137] width 263 height 25
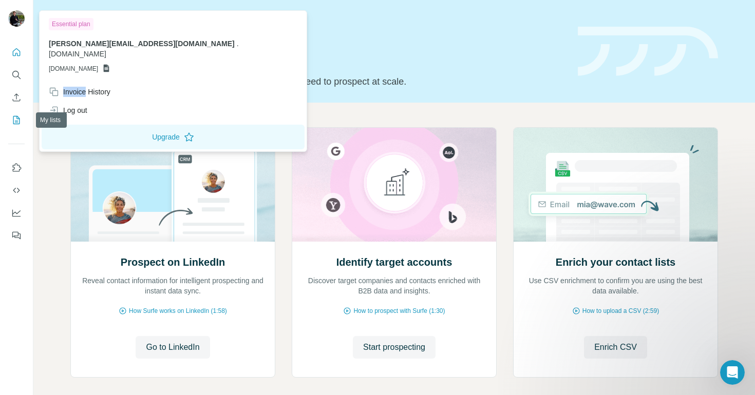
click at [19, 122] on icon "My lists" at bounding box center [16, 120] width 7 height 8
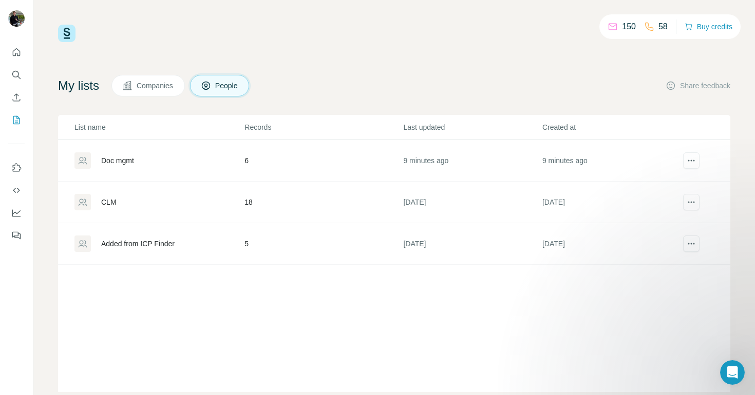
click at [143, 162] on div "Doc mgmt" at bounding box center [158, 161] width 169 height 16
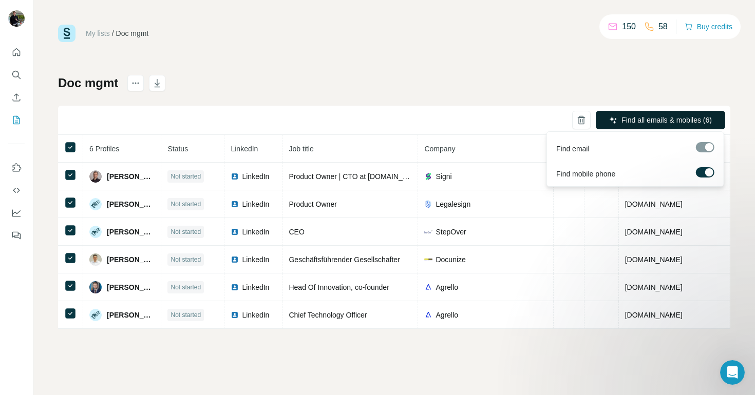
click at [636, 120] on span "Find all emails & mobiles (6)" at bounding box center [666, 120] width 90 height 10
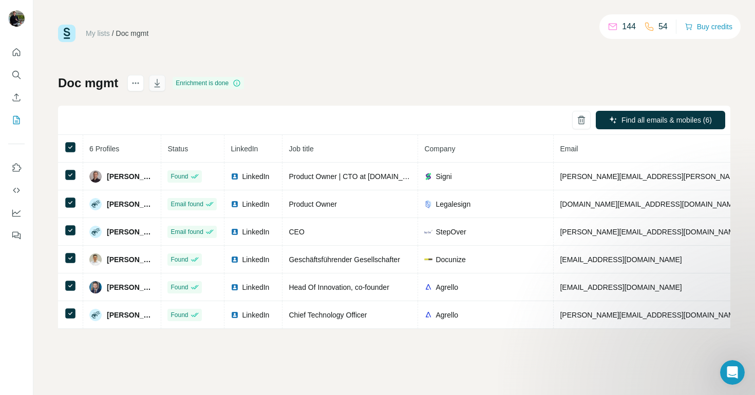
click at [157, 84] on icon "button" at bounding box center [157, 84] width 5 height 3
